Goal: Information Seeking & Learning: Understand process/instructions

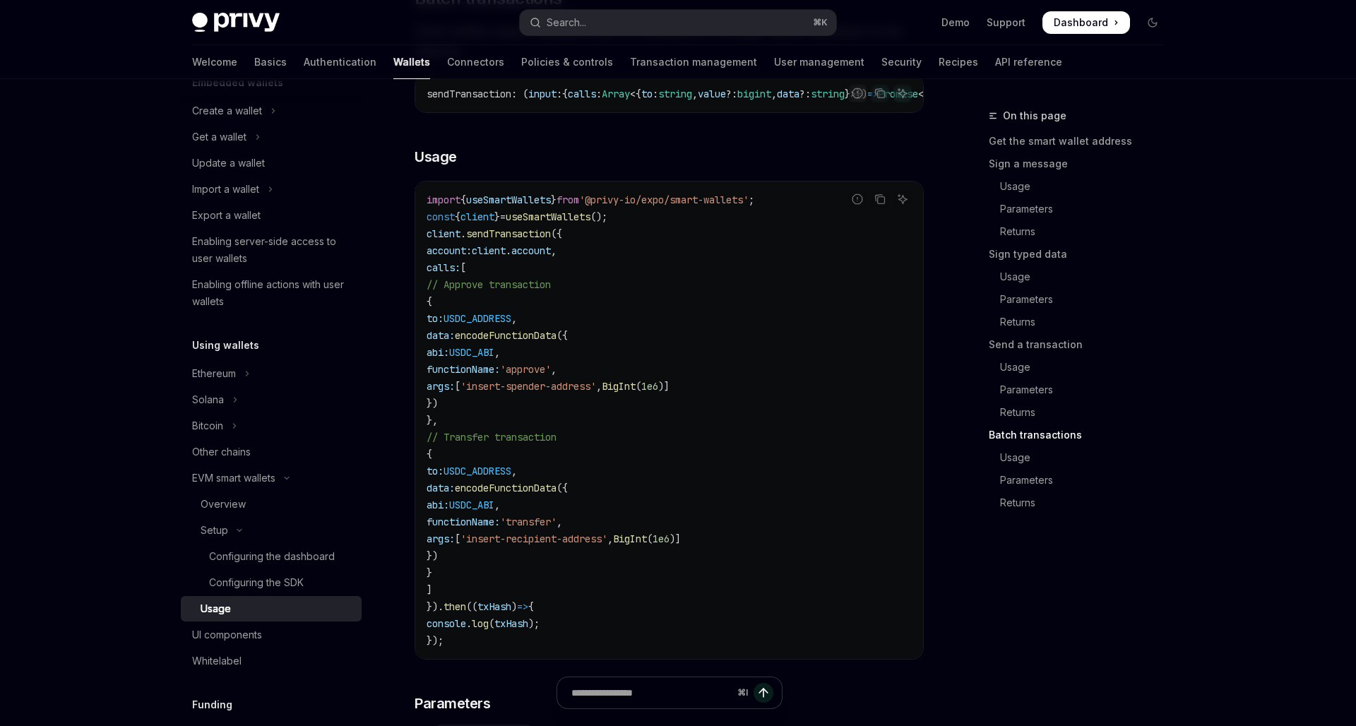
scroll to position [2530, 0]
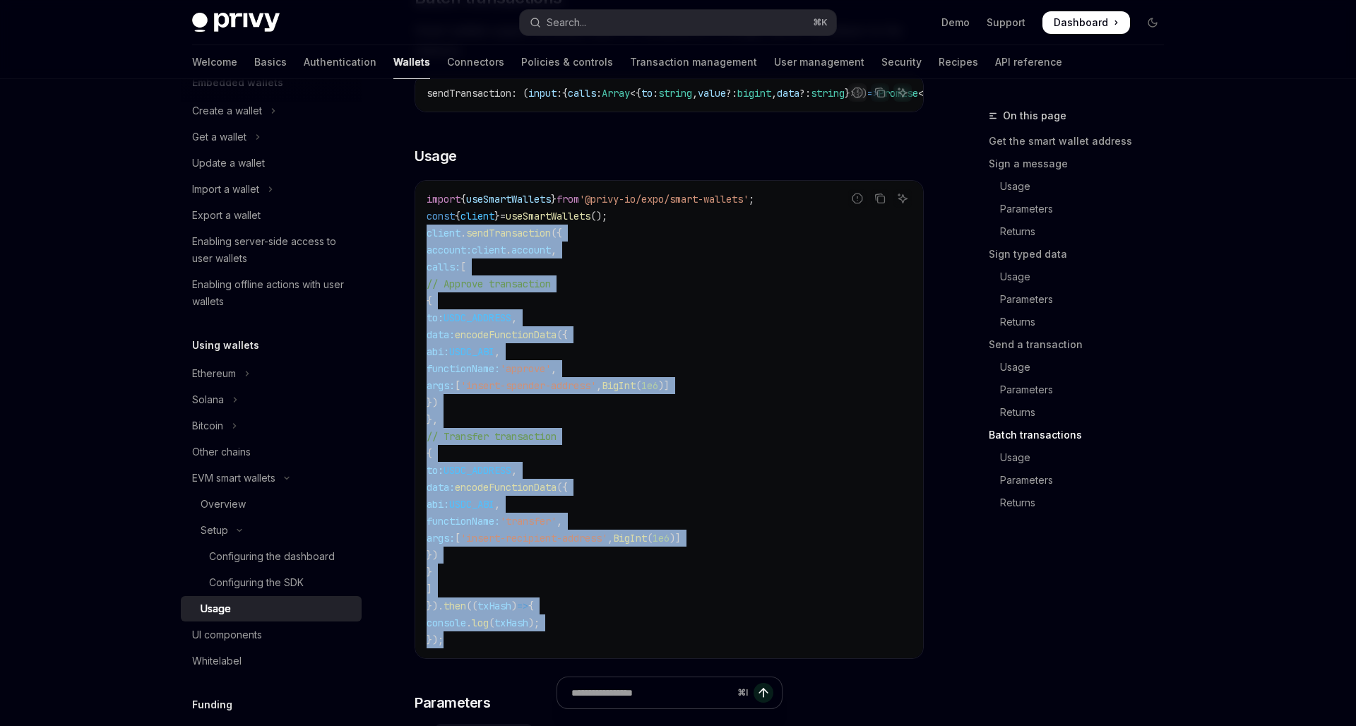
drag, startPoint x: 448, startPoint y: 641, endPoint x: 421, endPoint y: 234, distance: 407.0
click at [421, 234] on div "import { useSmartWallets } from '@privy-io/expo/smart-wallets' ; const { client…" at bounding box center [669, 419] width 508 height 477
copy code "client . sendTransaction ({ account: client . account , calls: [ // Approve tra…"
click at [1013, 336] on link "Send a transaction" at bounding box center [1082, 344] width 186 height 23
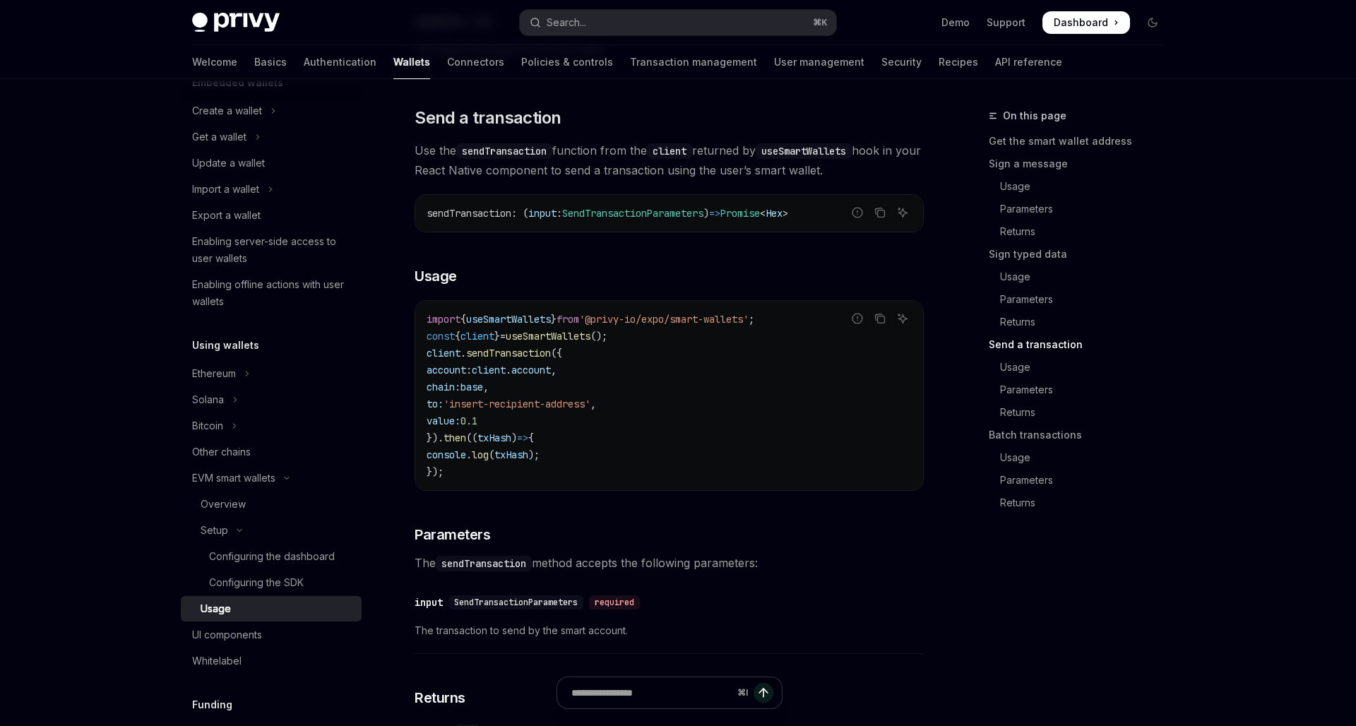
scroll to position [1699, 0]
click at [456, 474] on code "import { useSmartWallets } from '@privy-io/expo/smart-wallets' ; const { client…" at bounding box center [669, 395] width 485 height 169
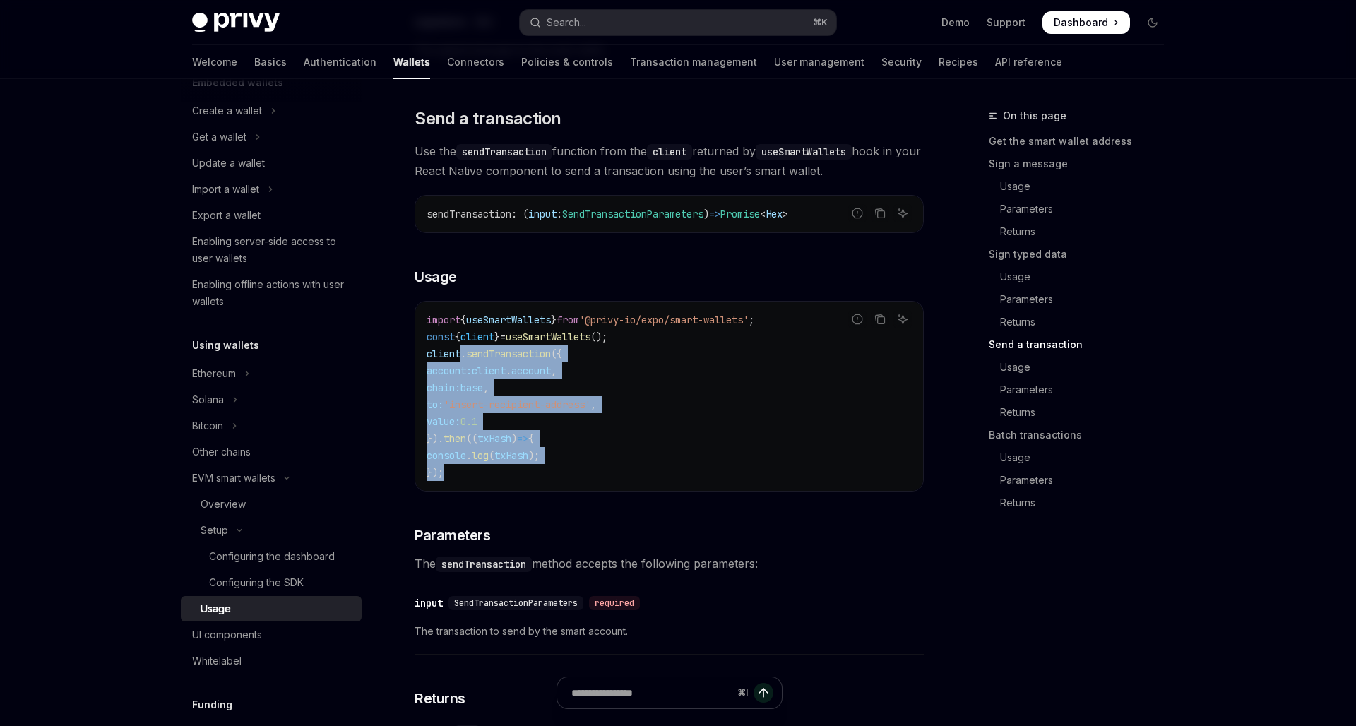
drag, startPoint x: 454, startPoint y: 474, endPoint x: 463, endPoint y: 359, distance: 114.7
click at [463, 359] on code "import { useSmartWallets } from '@privy-io/expo/smart-wallets' ; const { client…" at bounding box center [669, 395] width 485 height 169
copy code ". sendTransaction ({ account: client . account , chain: base , to: 'insert-reci…"
click at [1040, 436] on link "Batch transactions" at bounding box center [1082, 435] width 186 height 23
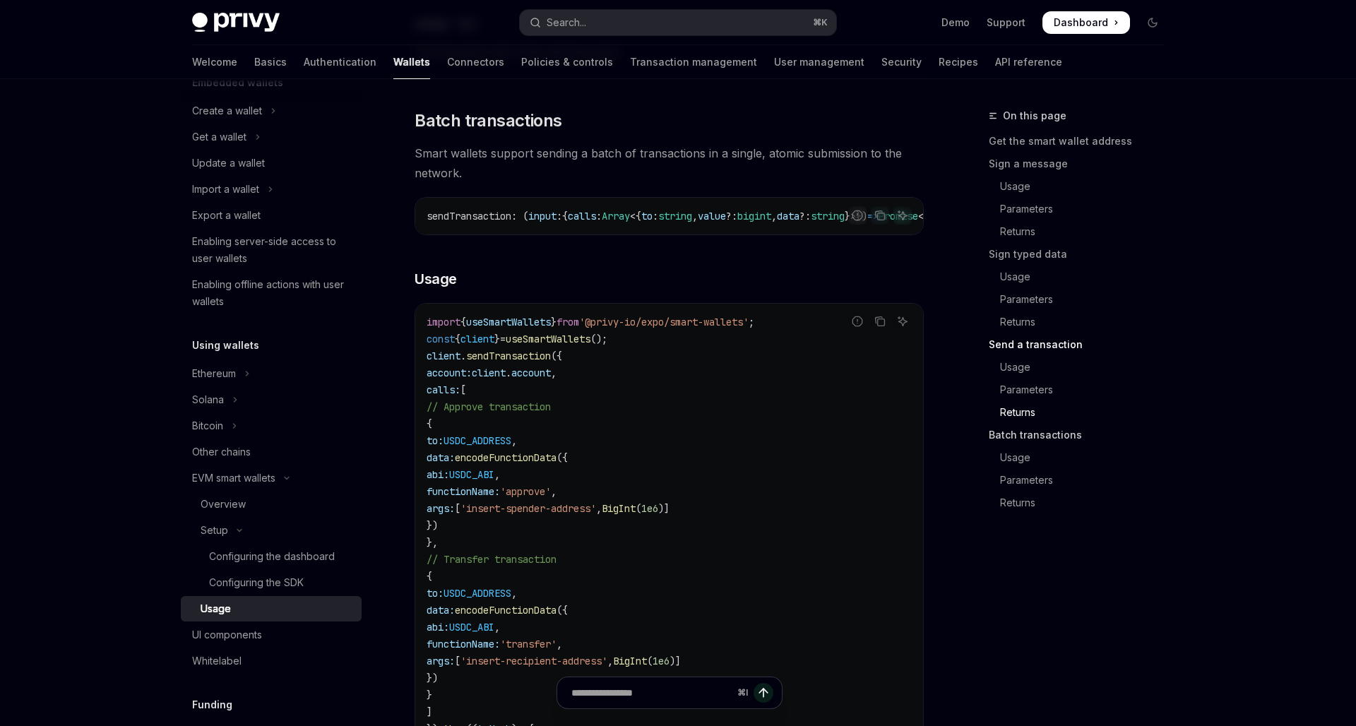
scroll to position [2410, 0]
click at [801, 423] on code "import { useSmartWallets } from '@privy-io/expo/smart-wallets' ; const { client…" at bounding box center [669, 540] width 485 height 458
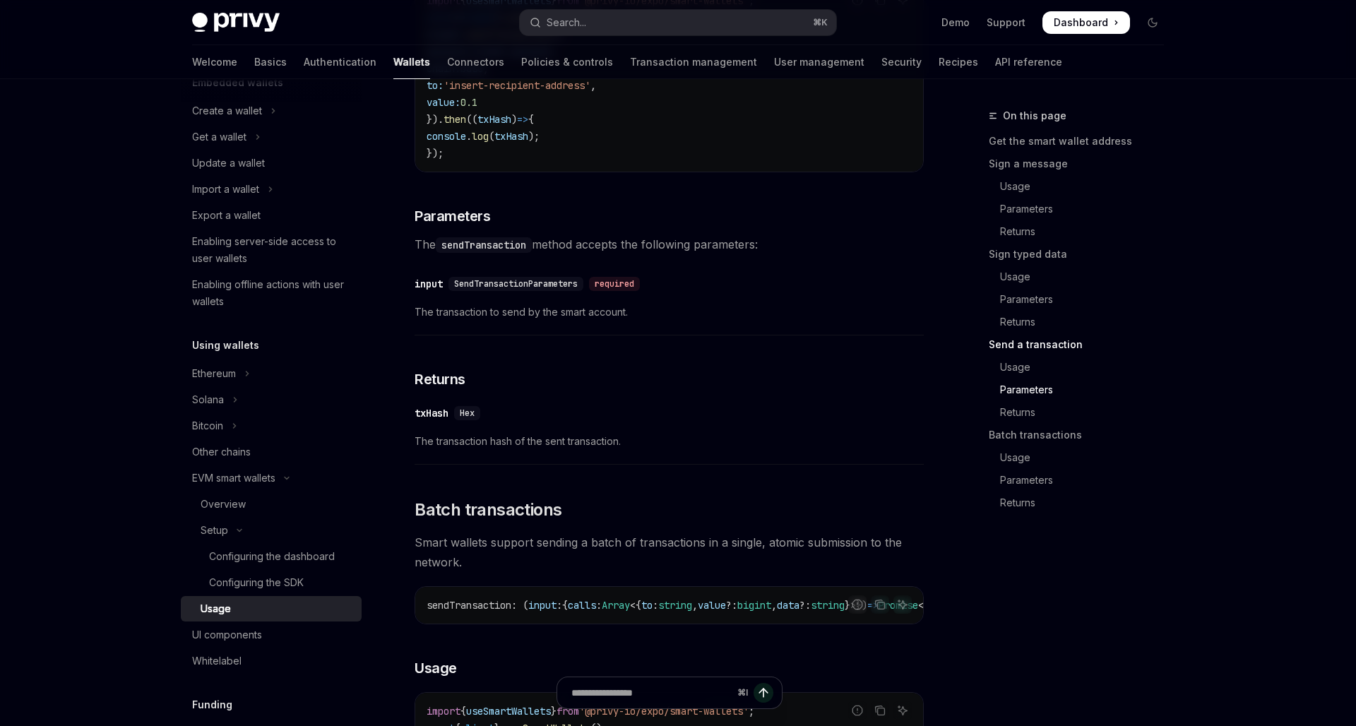
scroll to position [1792, 0]
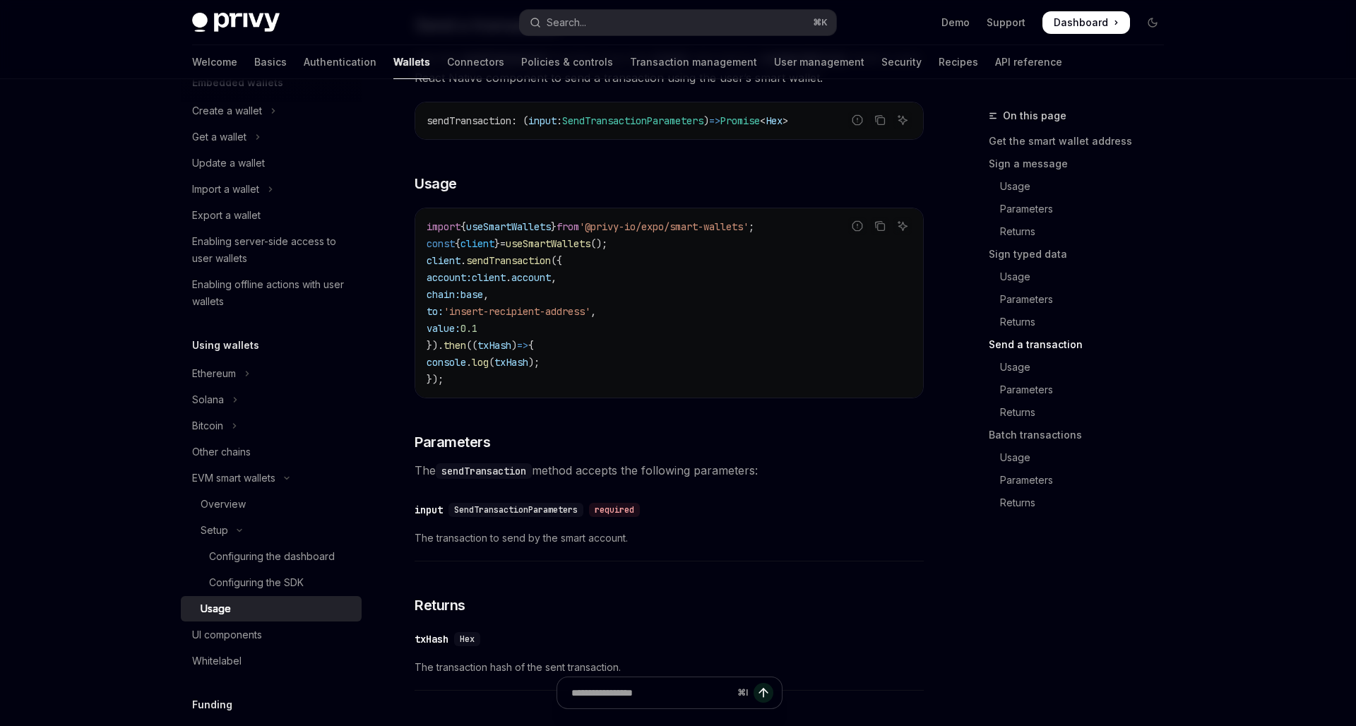
click at [533, 511] on span "SendTransactionParameters" at bounding box center [516, 509] width 124 height 11
click at [535, 502] on div "​ input SendTransactionParameters required" at bounding box center [662, 509] width 495 height 17
click at [1030, 197] on link "Usage" at bounding box center [1082, 186] width 186 height 23
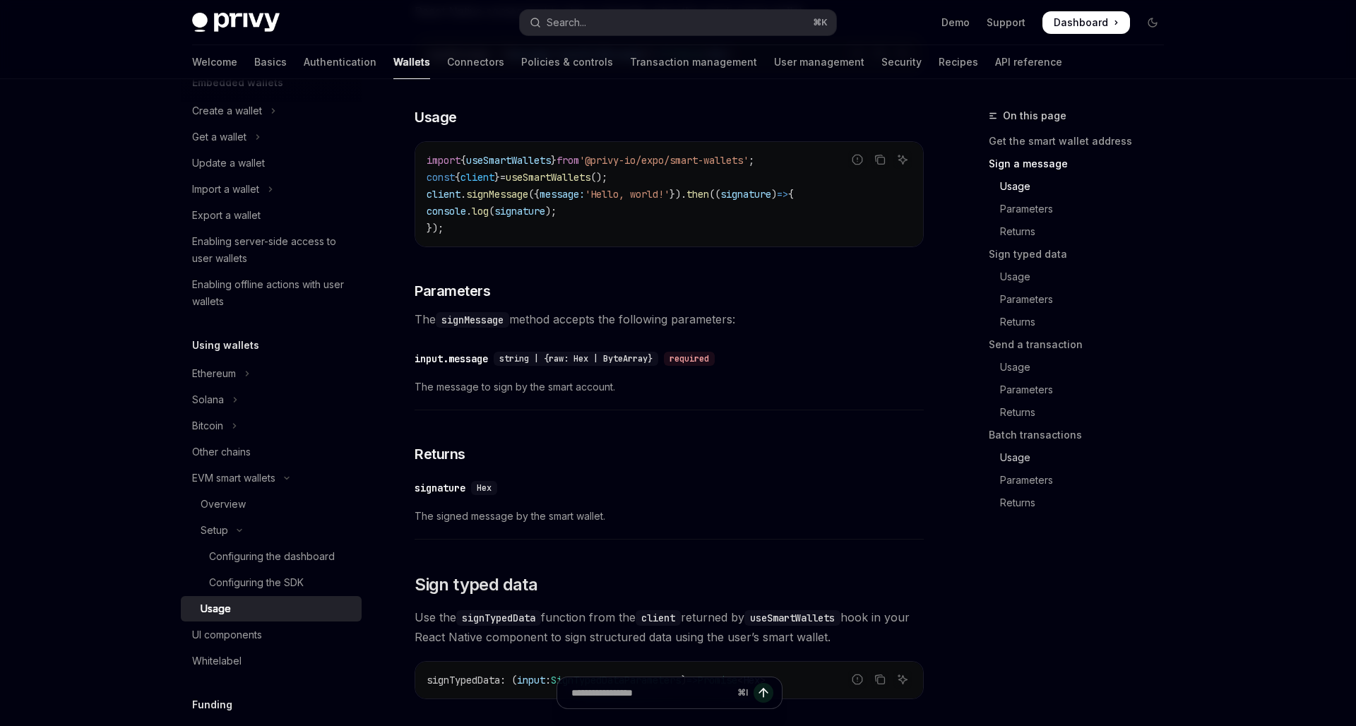
click at [1021, 467] on link "Usage" at bounding box center [1082, 457] width 186 height 23
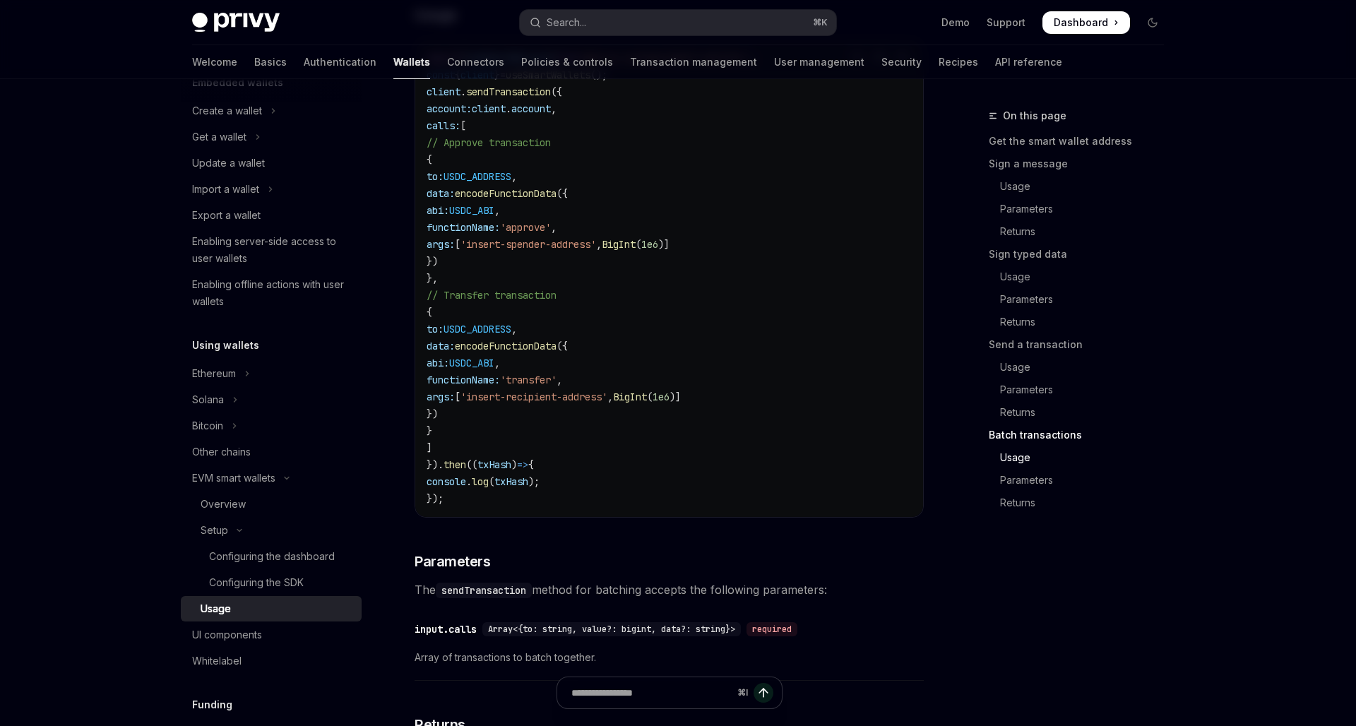
scroll to position [2674, 0]
